Goal: Find specific page/section: Find specific page/section

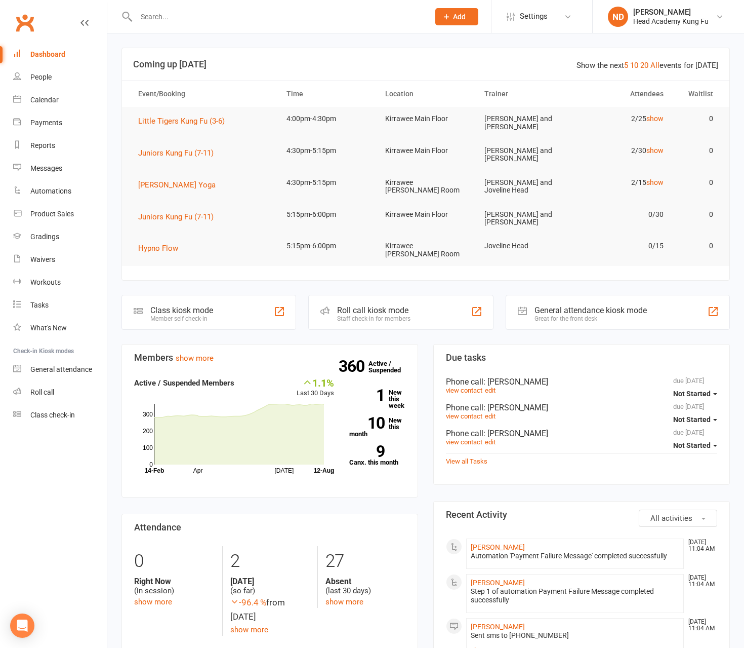
click at [177, 14] on input "text" at bounding box center [277, 17] width 289 height 14
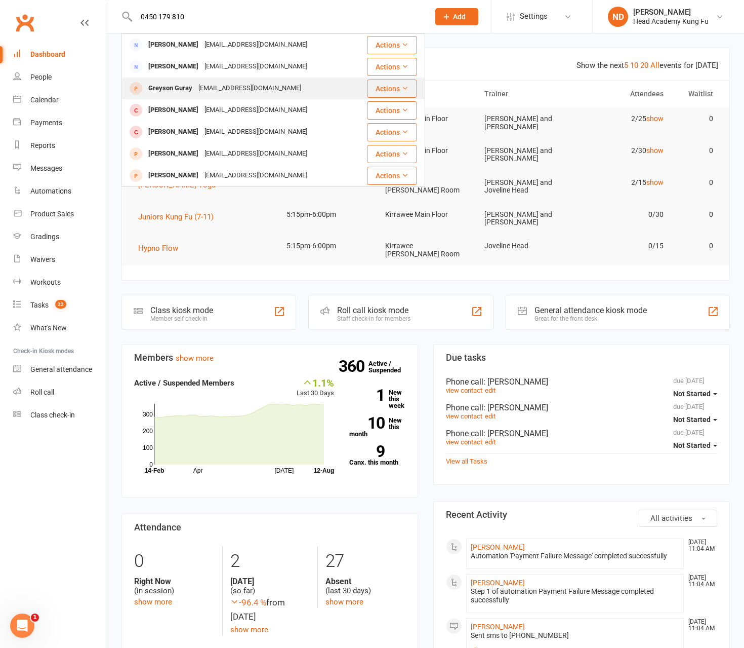
type input "0450 179 810"
click at [202, 85] on div "[EMAIL_ADDRESS][DOMAIN_NAME]" at bounding box center [249, 88] width 109 height 15
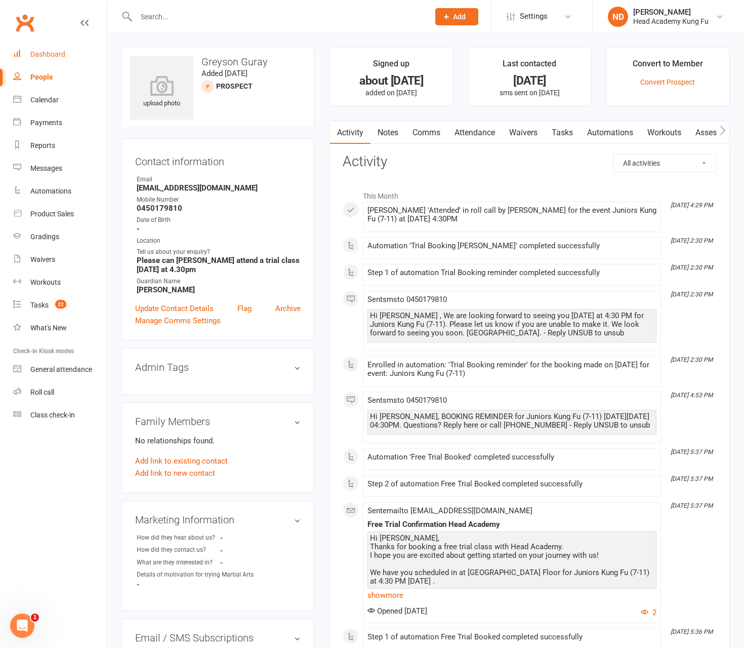
click at [56, 49] on link "Dashboard" at bounding box center [60, 54] width 94 height 23
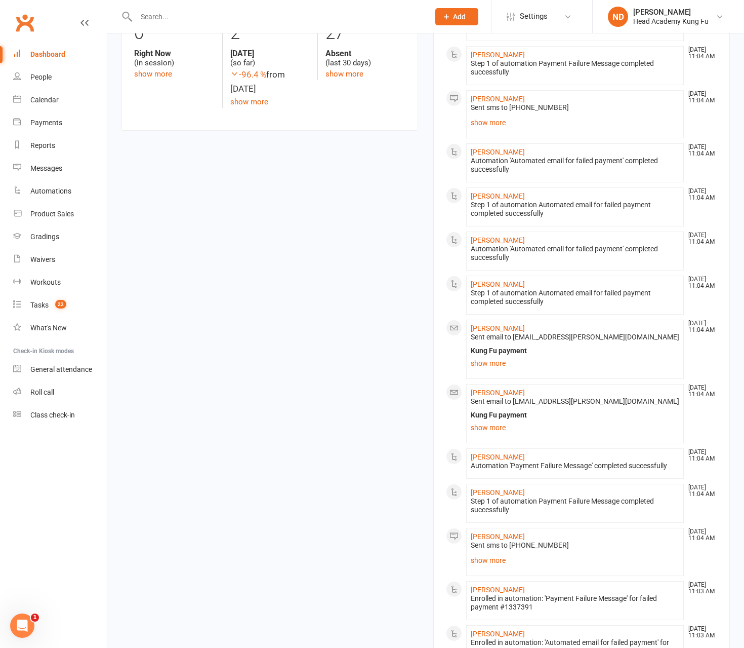
scroll to position [608, 0]
